Goal: Check status: Check status

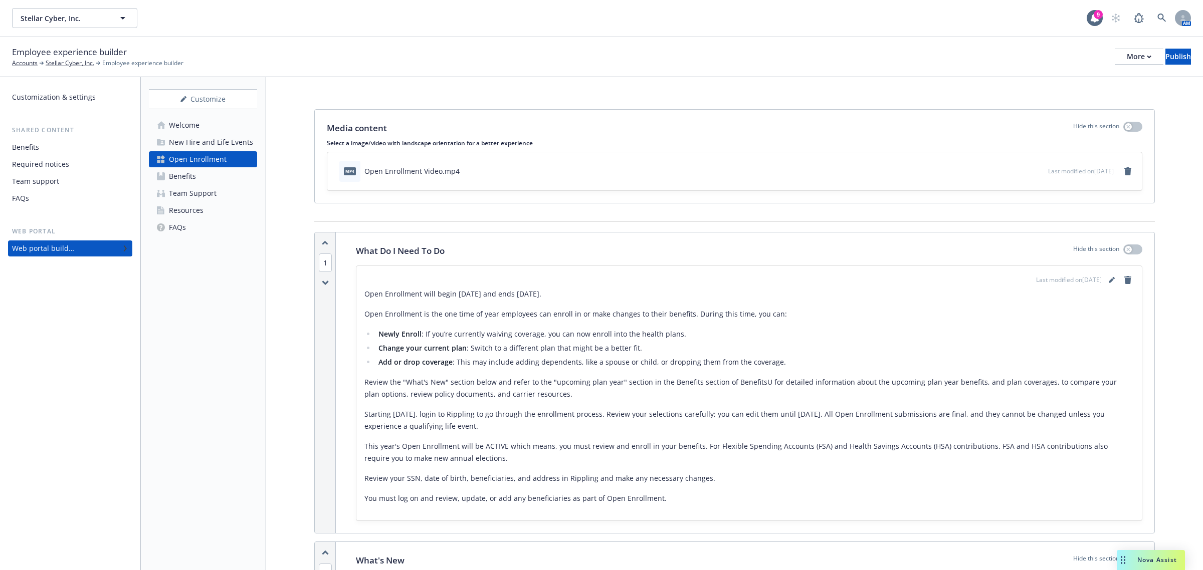
scroll to position [1023, 0]
